Goal: Task Accomplishment & Management: Manage account settings

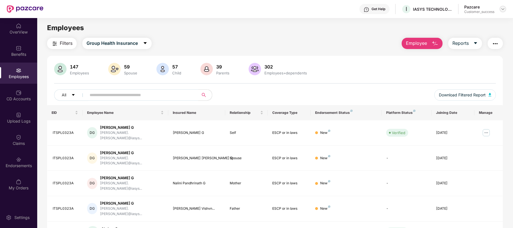
click at [501, 12] on div at bounding box center [503, 9] width 7 height 7
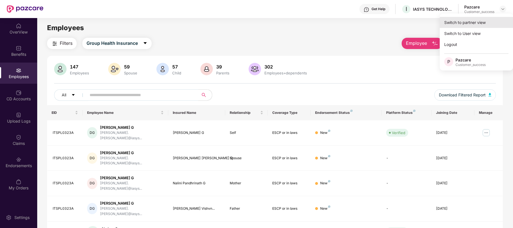
click at [478, 24] on div "Switch to partner view" at bounding box center [476, 22] width 73 height 11
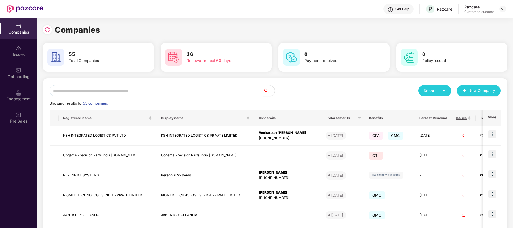
click at [161, 94] on input "text" at bounding box center [157, 90] width 214 height 11
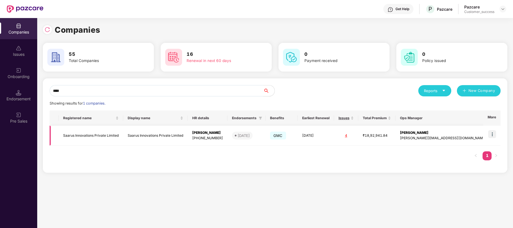
type input "****"
click at [491, 137] on img at bounding box center [493, 134] width 8 height 8
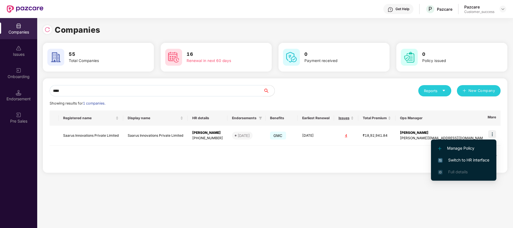
click at [470, 160] on span "Switch to HR interface" at bounding box center [463, 160] width 51 height 6
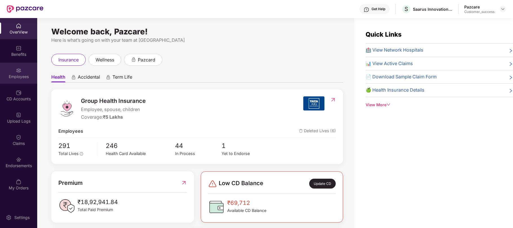
click at [15, 76] on div "Employees" at bounding box center [18, 77] width 37 height 6
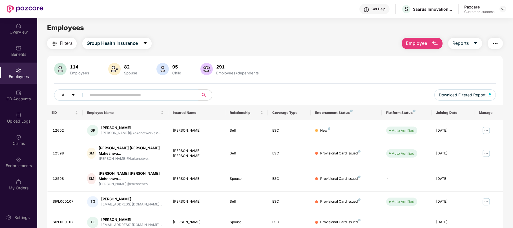
click at [127, 97] on input "text" at bounding box center [140, 95] width 101 height 8
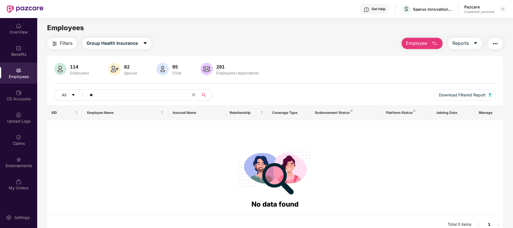
type input "*"
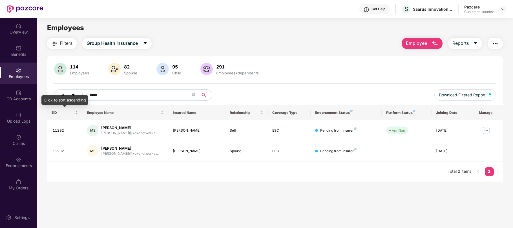
type input "*****"
drag, startPoint x: 49, startPoint y: 113, endPoint x: 259, endPoint y: 155, distance: 214.0
click at [259, 155] on table "EID Employee Name Insured Name Relationship Coverage Type Endorsement Status Pl…" at bounding box center [275, 133] width 456 height 56
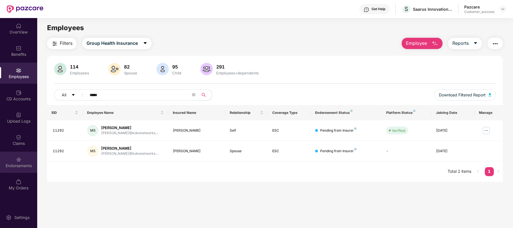
click at [16, 160] on img at bounding box center [19, 160] width 6 height 6
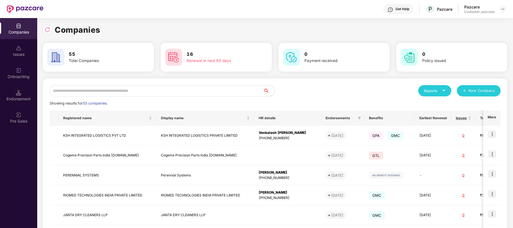
click at [188, 93] on input "text" at bounding box center [157, 90] width 214 height 11
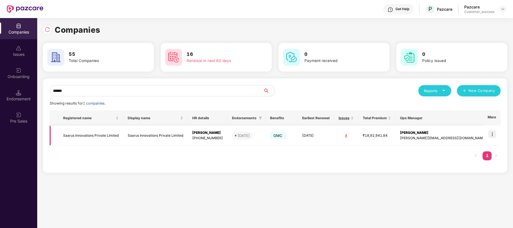
type input "******"
click at [210, 139] on div "[PHONE_NUMBER]" at bounding box center [207, 138] width 31 height 5
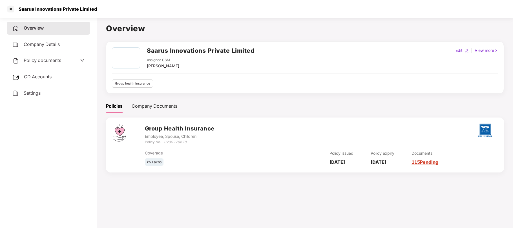
click at [40, 62] on span "Policy documents" at bounding box center [43, 61] width 38 height 6
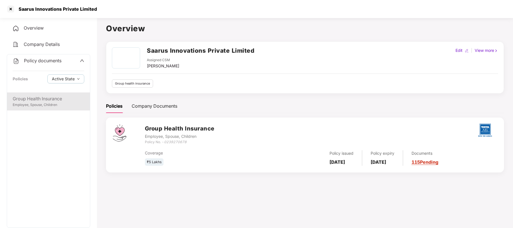
click at [34, 103] on div "Employee, Spouse, Children" at bounding box center [49, 104] width 72 height 5
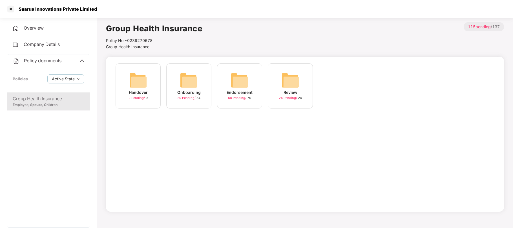
click at [228, 95] on div "Endorsement" at bounding box center [240, 92] width 26 height 6
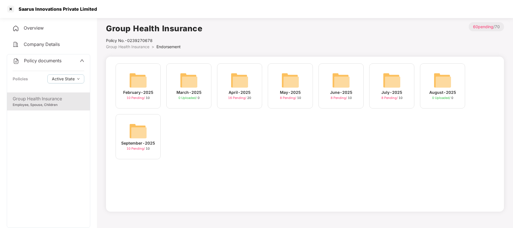
click at [384, 97] on span "8 Pending /" at bounding box center [390, 98] width 17 height 4
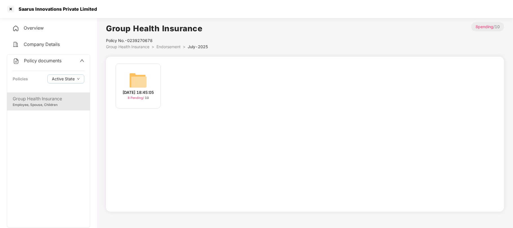
click at [132, 100] on span "8 Pending /" at bounding box center [136, 98] width 17 height 4
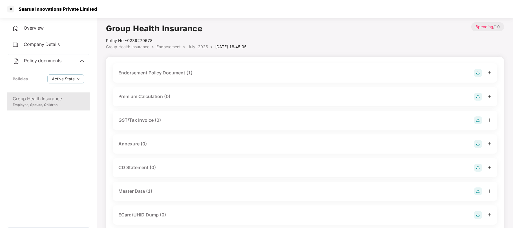
click at [138, 191] on div "Master Data (1)" at bounding box center [135, 191] width 34 height 7
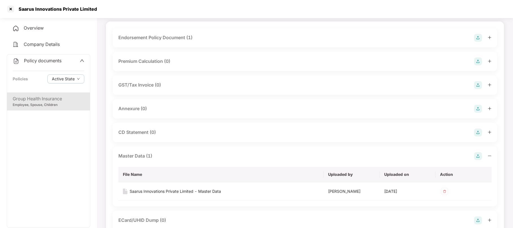
scroll to position [36, 0]
click at [159, 191] on div "Saarus Innovations Private Limited - Master Data" at bounding box center [175, 191] width 91 height 6
click at [12, 10] on div at bounding box center [10, 9] width 9 height 9
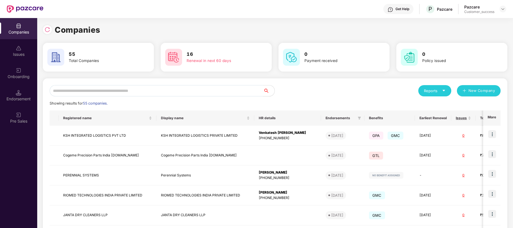
scroll to position [0, 0]
click at [140, 89] on input "text" at bounding box center [157, 90] width 214 height 11
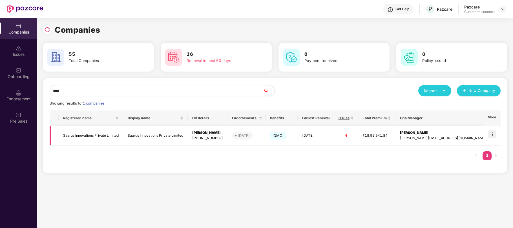
scroll to position [0, 0]
type input "****"
click at [491, 137] on img at bounding box center [493, 134] width 8 height 8
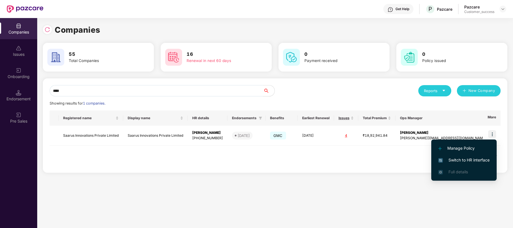
click at [457, 159] on span "Switch to HR interface" at bounding box center [464, 160] width 51 height 6
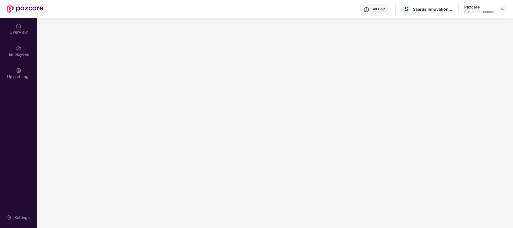
scroll to position [0, 0]
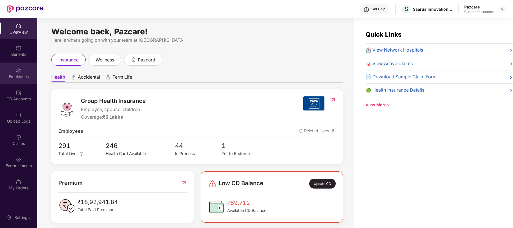
click at [14, 69] on div "Employees" at bounding box center [18, 73] width 37 height 21
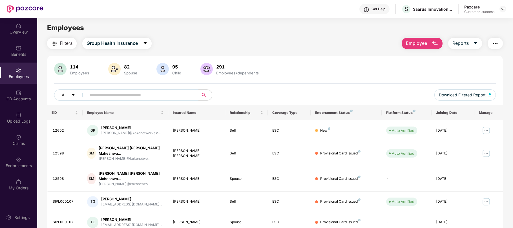
click at [90, 94] on input "text" at bounding box center [140, 95] width 101 height 8
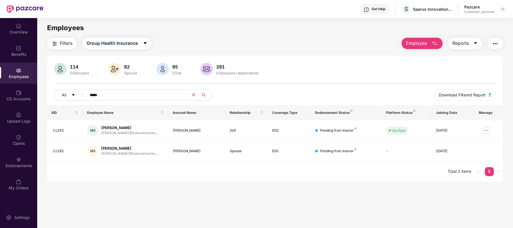
type input "*****"
click at [505, 12] on div at bounding box center [503, 9] width 7 height 7
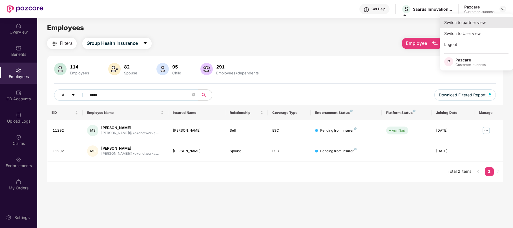
click at [479, 22] on div "Switch to partner view" at bounding box center [476, 22] width 73 height 11
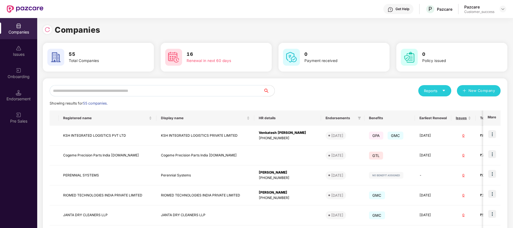
click at [237, 91] on input "text" at bounding box center [157, 90] width 214 height 11
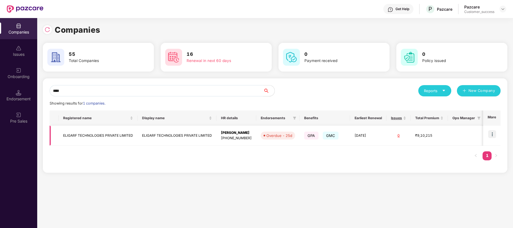
type input "****"
click at [363, 138] on td "[DATE]" at bounding box center [368, 136] width 36 height 20
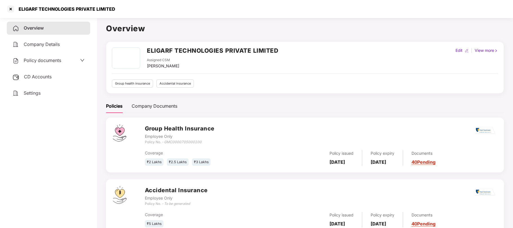
click at [52, 60] on span "Policy documents" at bounding box center [43, 61] width 38 height 6
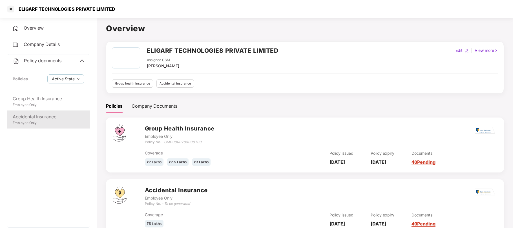
click at [29, 116] on div "Accidental Insurance" at bounding box center [49, 116] width 72 height 7
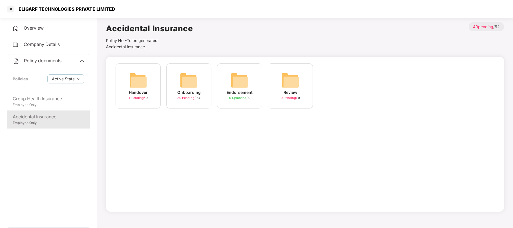
click at [193, 92] on div "Onboarding" at bounding box center [188, 92] width 23 height 6
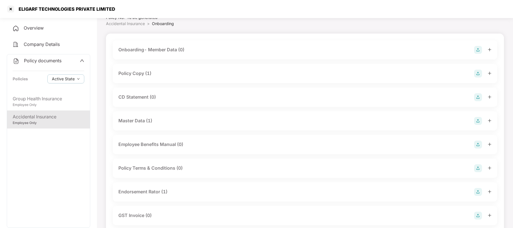
scroll to position [24, 0]
click at [139, 68] on div "Policy Copy (1)" at bounding box center [305, 72] width 385 height 19
click at [139, 73] on div "Policy Copy (1)" at bounding box center [134, 72] width 33 height 7
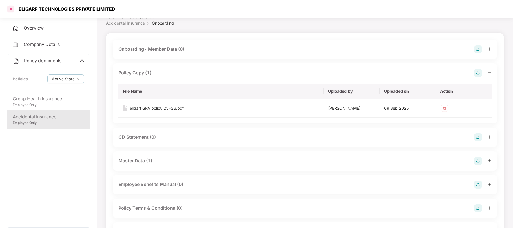
click at [13, 10] on div at bounding box center [10, 9] width 9 height 9
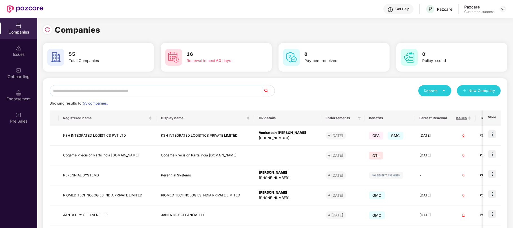
scroll to position [0, 0]
click at [107, 91] on input "text" at bounding box center [157, 90] width 214 height 11
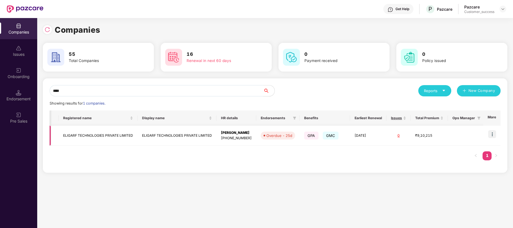
scroll to position [0, 5]
click at [113, 89] on input "****" at bounding box center [157, 90] width 214 height 11
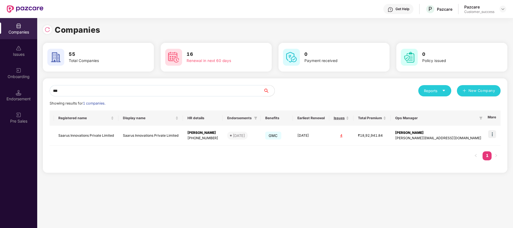
scroll to position [0, 0]
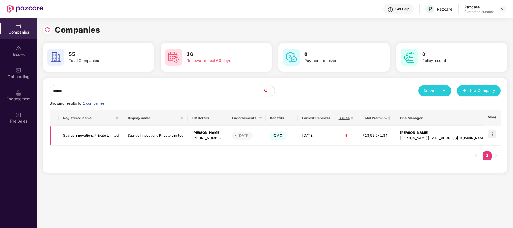
type input "******"
click at [493, 134] on img at bounding box center [493, 134] width 8 height 8
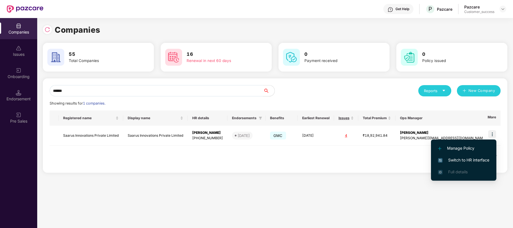
click at [460, 160] on span "Switch to HR interface" at bounding box center [463, 160] width 51 height 6
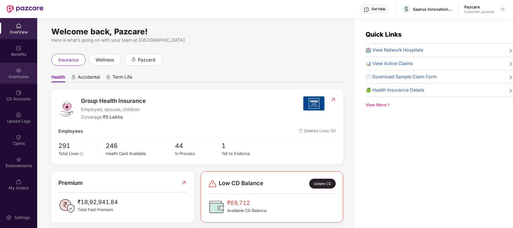
click at [17, 70] on img at bounding box center [19, 71] width 6 height 6
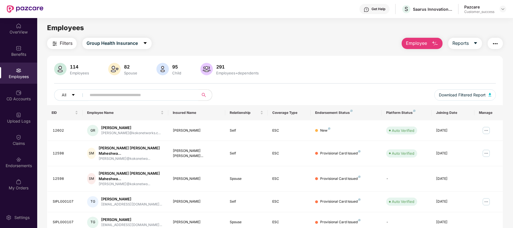
click at [99, 98] on input "text" at bounding box center [140, 95] width 101 height 8
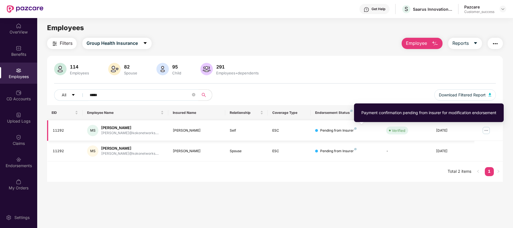
type input "*****"
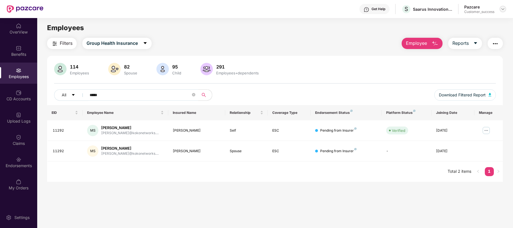
click at [501, 7] on img at bounding box center [503, 9] width 5 height 5
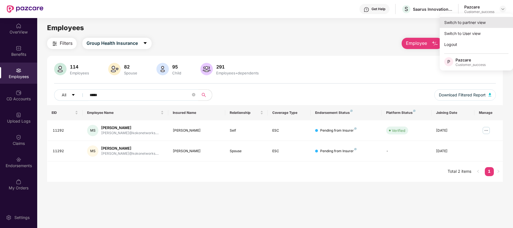
click at [468, 24] on div "Switch to partner view" at bounding box center [476, 22] width 73 height 11
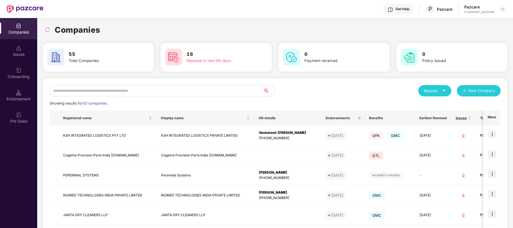
click at [83, 94] on input "text" at bounding box center [157, 90] width 214 height 11
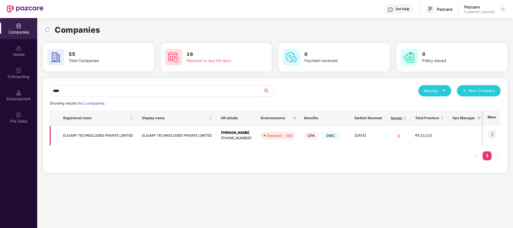
type input "****"
click at [250, 135] on div "[PERSON_NAME]" at bounding box center [236, 132] width 31 height 5
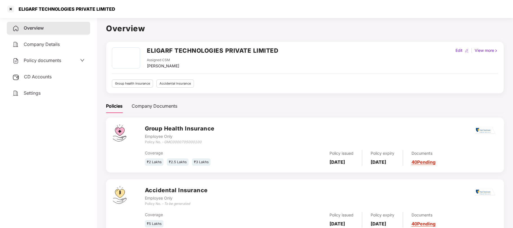
click at [49, 60] on span "Policy documents" at bounding box center [43, 61] width 38 height 6
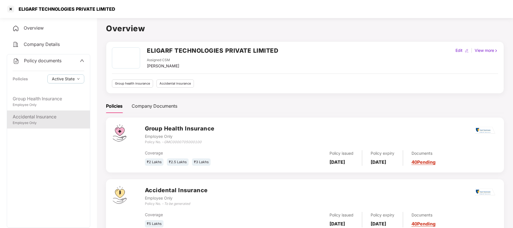
click at [29, 121] on div "Employee Only" at bounding box center [49, 122] width 72 height 5
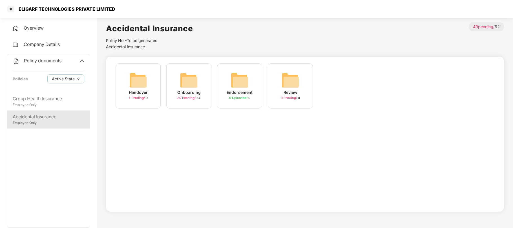
click at [188, 89] on div "Onboarding" at bounding box center [188, 92] width 23 height 6
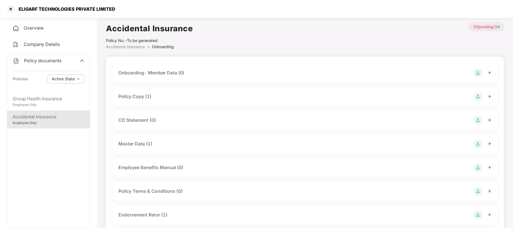
click at [140, 144] on div "Master Data (1)" at bounding box center [135, 143] width 34 height 7
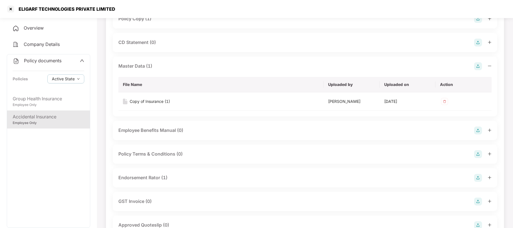
scroll to position [78, 0]
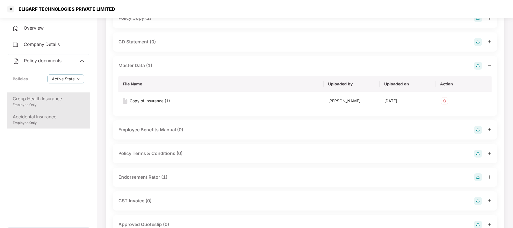
click at [37, 105] on div "Employee Only" at bounding box center [49, 104] width 72 height 5
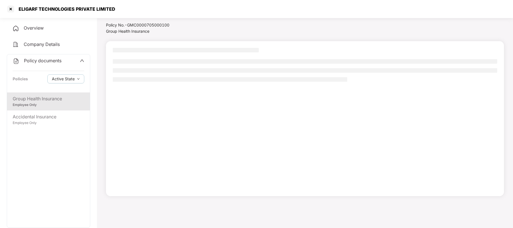
scroll to position [15, 0]
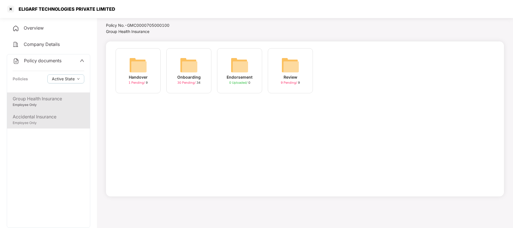
click at [51, 119] on div "Accidental Insurance" at bounding box center [49, 116] width 72 height 7
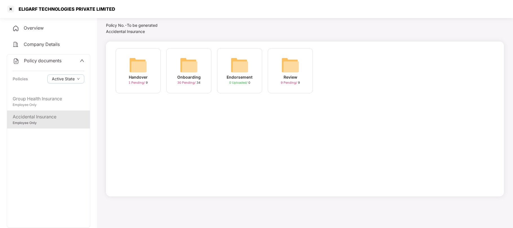
click at [200, 78] on div "Onboarding" at bounding box center [188, 77] width 23 height 6
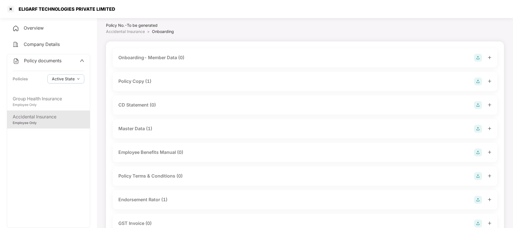
scroll to position [78, 0]
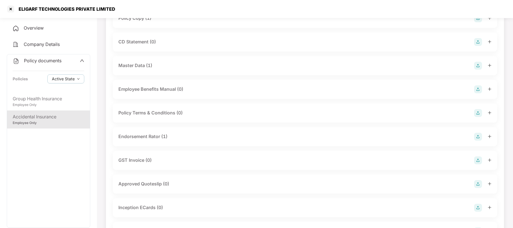
click at [153, 136] on div "Endorsement Rator (1)" at bounding box center [142, 136] width 49 height 7
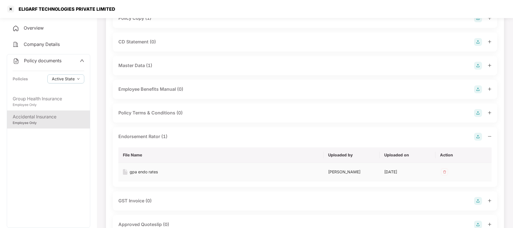
click at [151, 171] on div "gpa endo rates" at bounding box center [144, 172] width 28 height 6
click at [10, 11] on div at bounding box center [10, 9] width 9 height 9
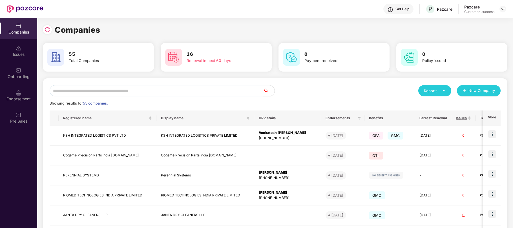
scroll to position [0, 0]
click at [204, 96] on input "text" at bounding box center [157, 90] width 214 height 11
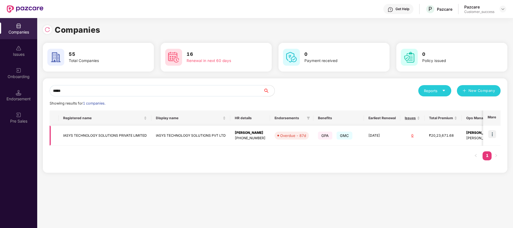
type input "*****"
click at [489, 134] on img at bounding box center [493, 134] width 8 height 8
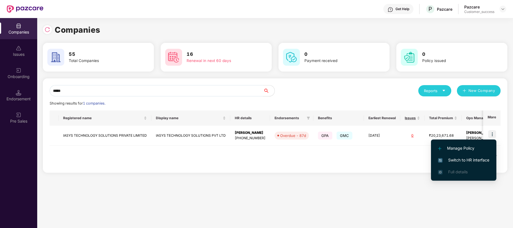
click at [461, 162] on span "Switch to HR interface" at bounding box center [463, 160] width 51 height 6
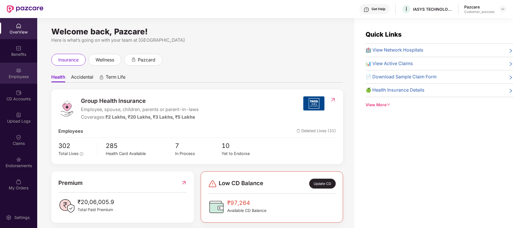
click at [22, 76] on div "Employees" at bounding box center [18, 77] width 37 height 6
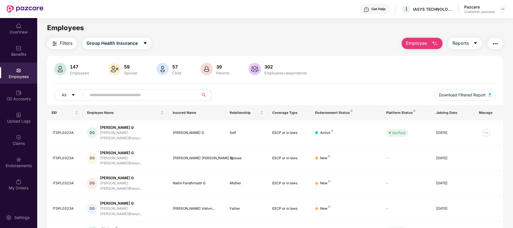
click at [170, 92] on input "text" at bounding box center [140, 95] width 101 height 8
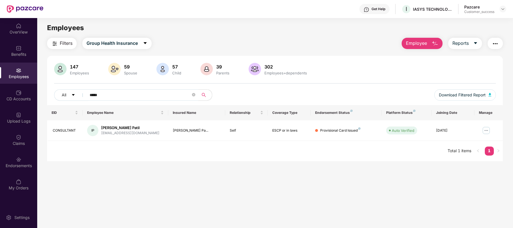
type input "*****"
drag, startPoint x: 106, startPoint y: 94, endPoint x: 71, endPoint y: 92, distance: 34.8
click at [71, 92] on div "All *****" at bounding box center [183, 94] width 258 height 11
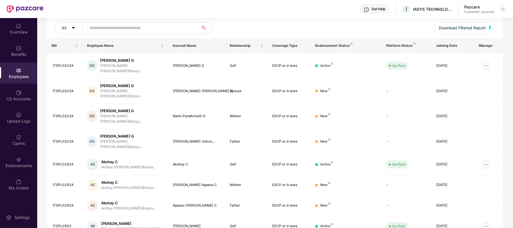
scroll to position [68, 0]
click at [57, 63] on div "ITSPL0323A" at bounding box center [65, 65] width 25 height 5
copy div "ITSPL0323A"
click at [487, 64] on img at bounding box center [486, 65] width 9 height 9
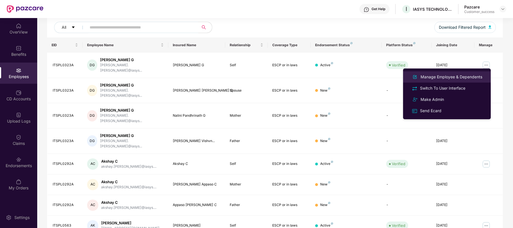
click at [451, 78] on div "Manage Employee & Dependents" at bounding box center [452, 77] width 64 height 6
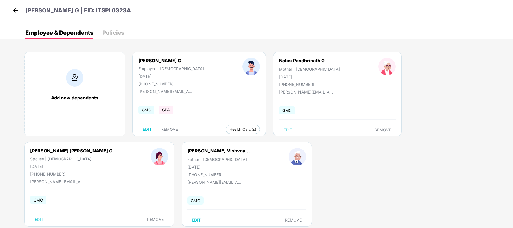
click at [18, 9] on img at bounding box center [15, 10] width 8 height 8
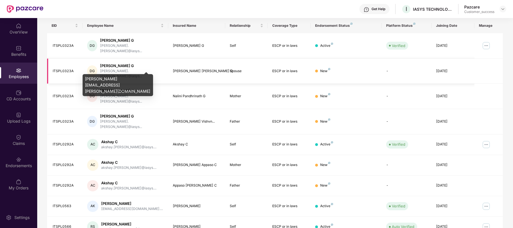
scroll to position [0, 0]
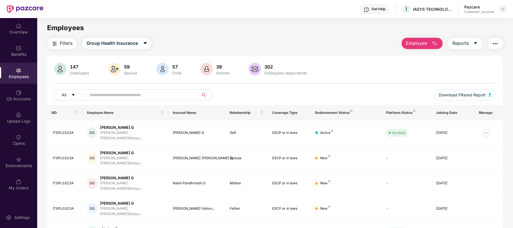
click at [501, 8] on img at bounding box center [503, 9] width 5 height 5
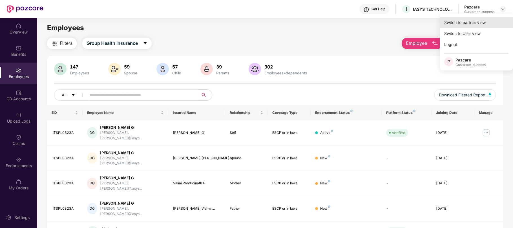
click at [473, 25] on div "Switch to partner view" at bounding box center [476, 22] width 73 height 11
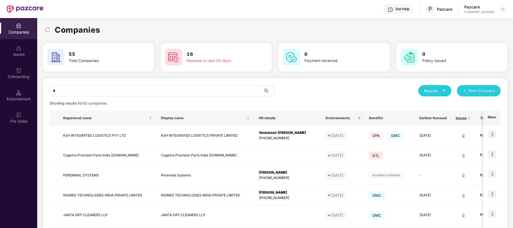
click at [234, 90] on input "*" at bounding box center [157, 90] width 214 height 11
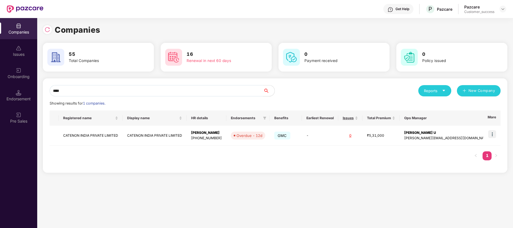
click at [172, 171] on div "**** Reports New Company Showing results for 1 companies. Registered name Displ…" at bounding box center [275, 125] width 465 height 94
click at [77, 89] on input "****" at bounding box center [157, 90] width 214 height 11
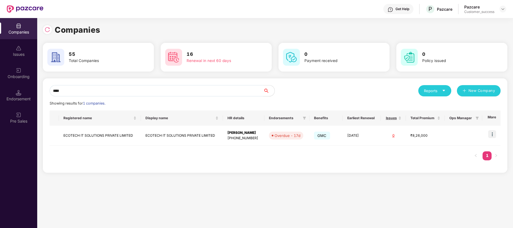
click at [75, 88] on input "****" at bounding box center [157, 90] width 214 height 11
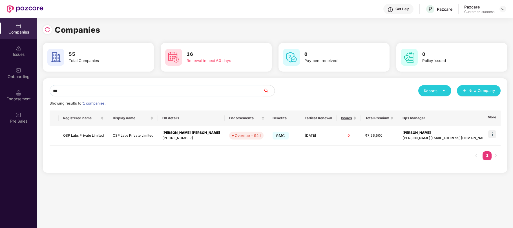
type input "***"
